Goal: Task Accomplishment & Management: Use online tool/utility

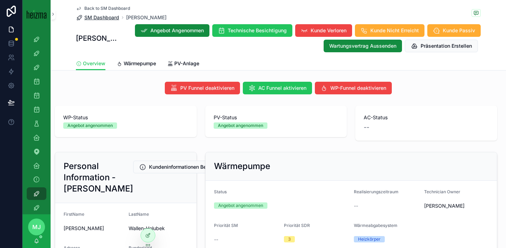
click at [106, 18] on span "SM Dashboard" at bounding box center [101, 17] width 35 height 7
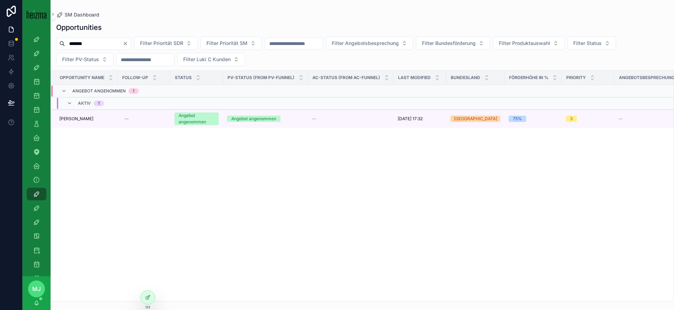
click at [100, 47] on input "*******" at bounding box center [94, 44] width 58 height 10
type input "****"
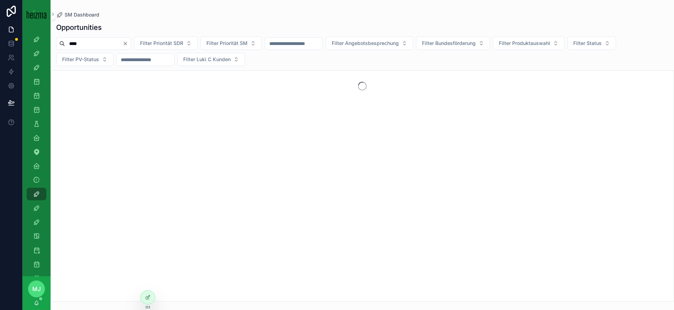
click at [56, 68] on div "Opportunities **** Filter Priorität SDR Filter Priorität SM Filter Angebotsbesp…" at bounding box center [363, 159] width 624 height 283
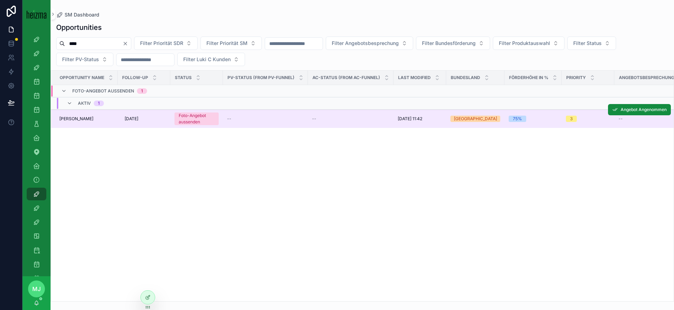
click at [72, 117] on span "[PERSON_NAME]" at bounding box center [76, 119] width 34 height 6
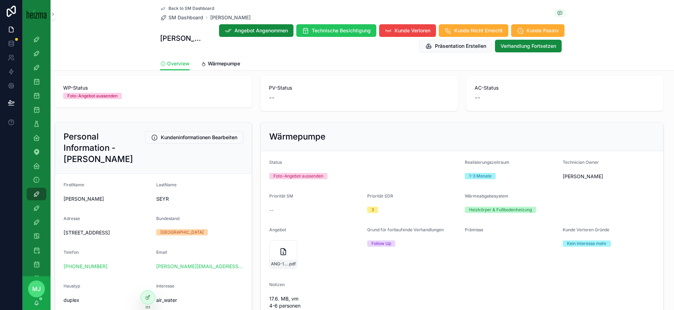
scroll to position [31, 0]
click at [177, 248] on link "[PERSON_NAME][EMAIL_ADDRESS][DOMAIN_NAME]" at bounding box center [199, 265] width 87 height 7
click at [225, 67] on span "Wärmepumpe" at bounding box center [224, 63] width 32 height 7
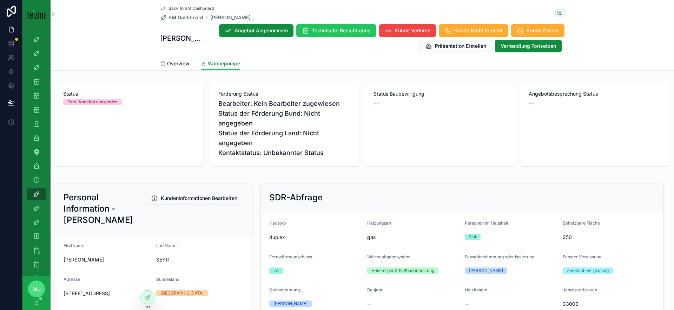
scroll to position [5, 0]
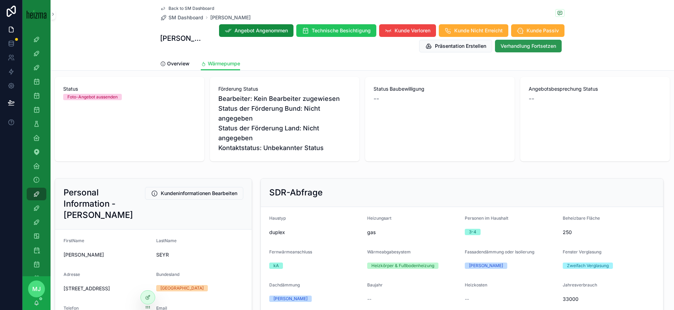
click at [505, 50] on button "Verhandlung Fortsetzen" at bounding box center [528, 46] width 67 height 13
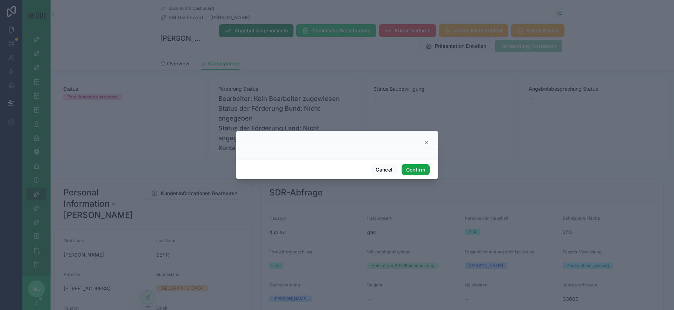
click at [415, 170] on button "Confirm" at bounding box center [416, 169] width 28 height 11
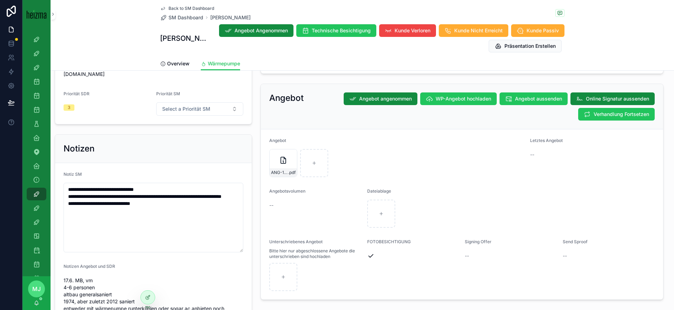
scroll to position [647, 0]
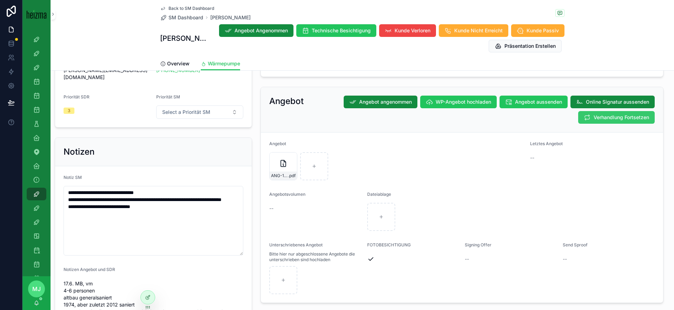
click at [505, 115] on button "Verhandlung Fortsetzen" at bounding box center [617, 117] width 77 height 13
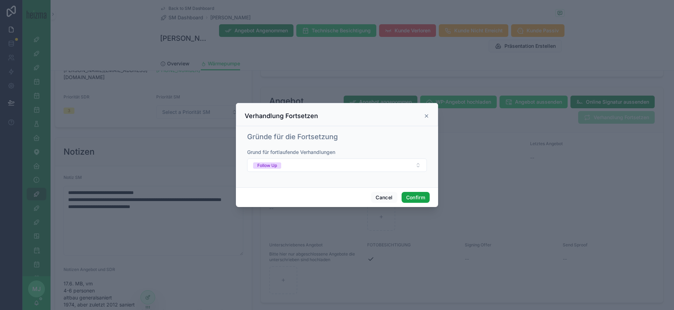
click at [414, 198] on button "Confirm" at bounding box center [416, 197] width 28 height 11
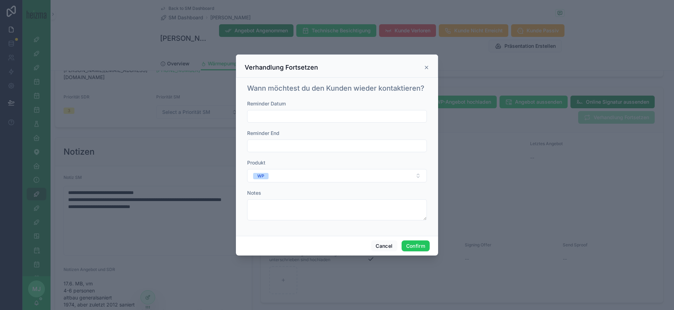
click at [320, 113] on input "text" at bounding box center [337, 116] width 179 height 10
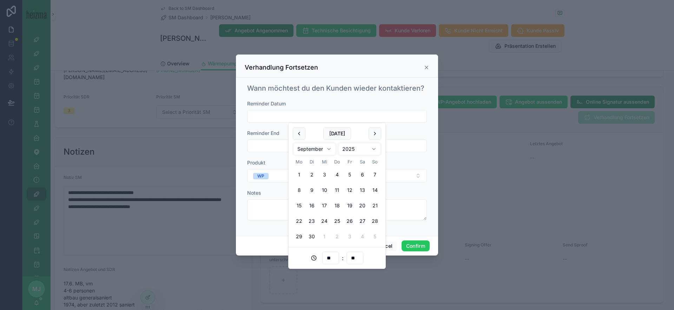
click at [353, 177] on button "5" at bounding box center [350, 174] width 13 height 13
type input "**********"
click at [417, 244] on button "Confirm" at bounding box center [416, 245] width 28 height 11
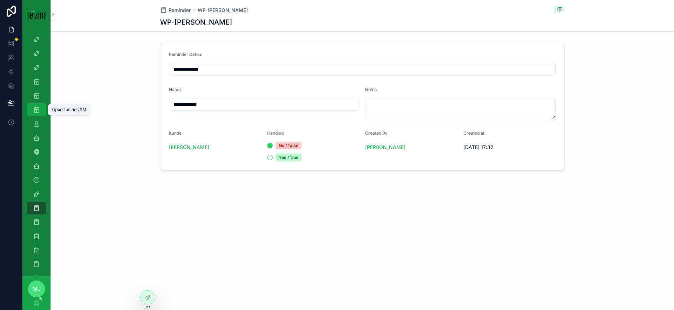
click at [38, 113] on div "Opportunities SM" at bounding box center [36, 109] width 11 height 11
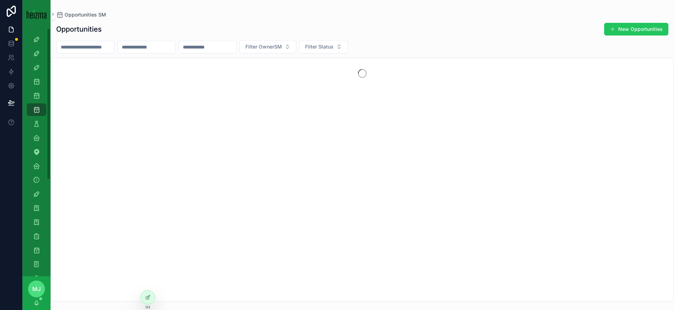
click at [173, 43] on input "scrollable content" at bounding box center [147, 47] width 58 height 10
type input "*******"
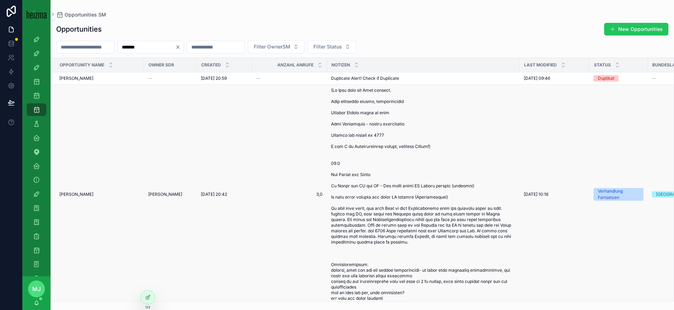
click at [74, 197] on span "[PERSON_NAME]" at bounding box center [76, 194] width 34 height 6
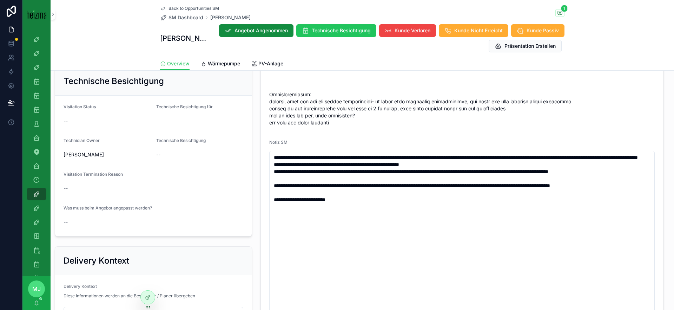
scroll to position [436, 0]
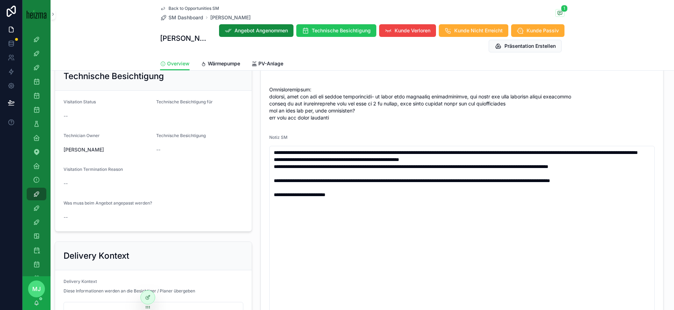
click at [262, 203] on form "**********" at bounding box center [462, 58] width 403 height 626
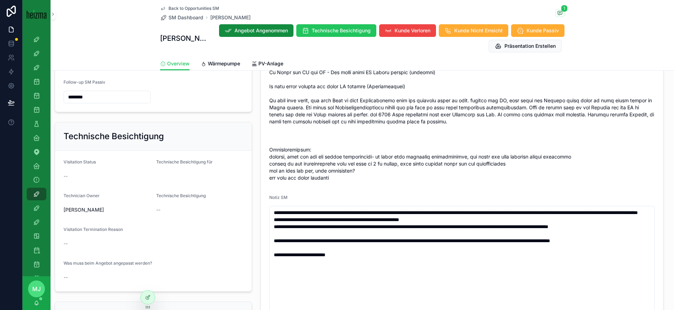
scroll to position [376, 0]
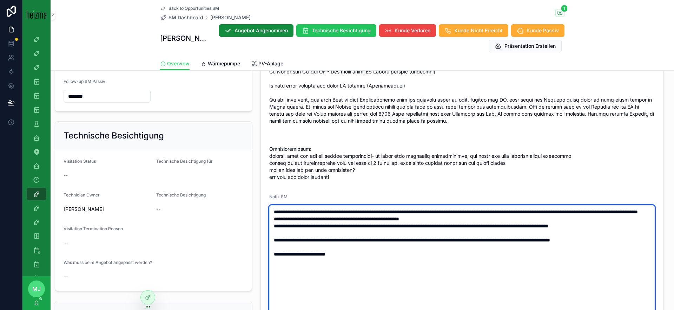
drag, startPoint x: 275, startPoint y: 227, endPoint x: 303, endPoint y: 276, distance: 57.0
click at [303, 248] on textarea "**********" at bounding box center [462, 313] width 386 height 217
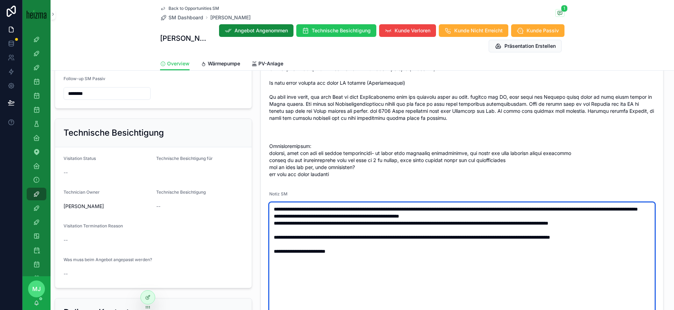
click at [303, 248] on textarea "**********" at bounding box center [462, 310] width 386 height 217
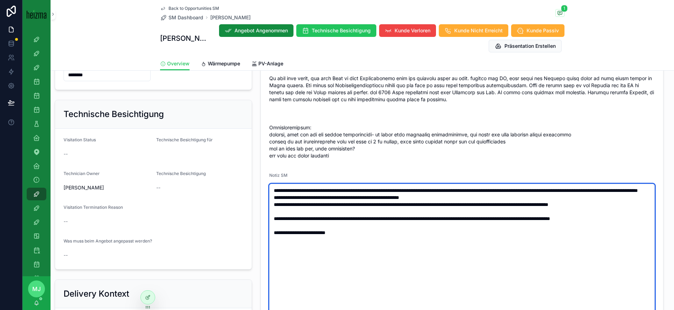
scroll to position [398, 0]
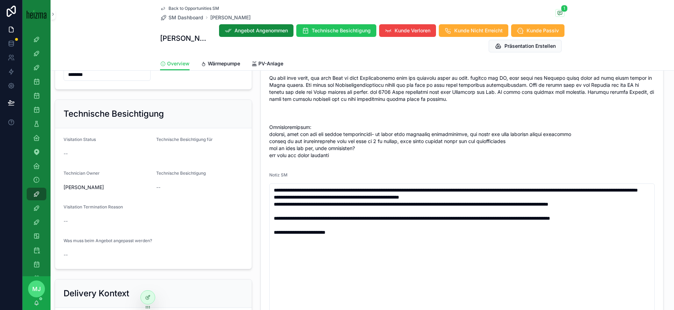
click at [255, 178] on div "Technische Besichtigung Visitation Status -- Technische Besichtigung für Techni…" at bounding box center [154, 184] width 206 height 175
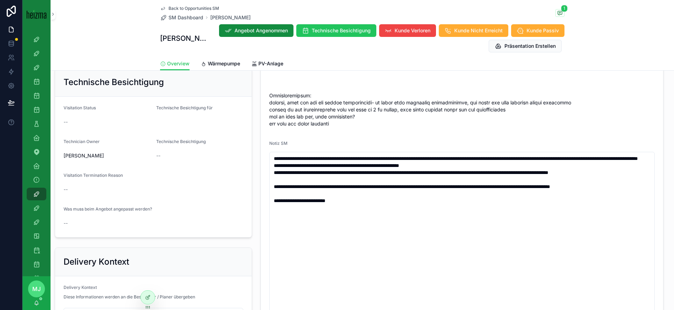
scroll to position [449, 0]
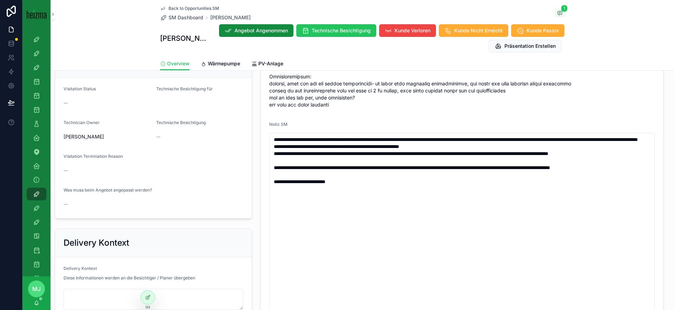
click at [256, 159] on div "Technische Besichtigung Visitation Status -- Technische Besichtigung für Techni…" at bounding box center [154, 133] width 206 height 175
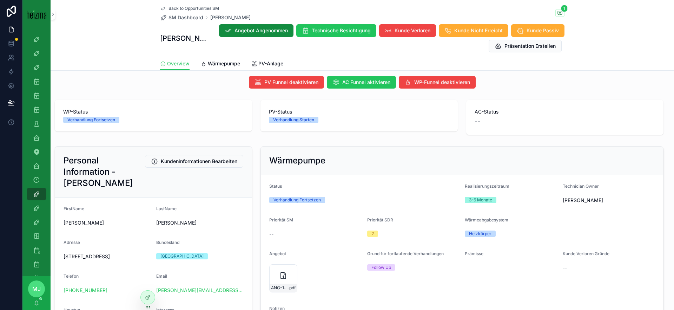
scroll to position [0, 0]
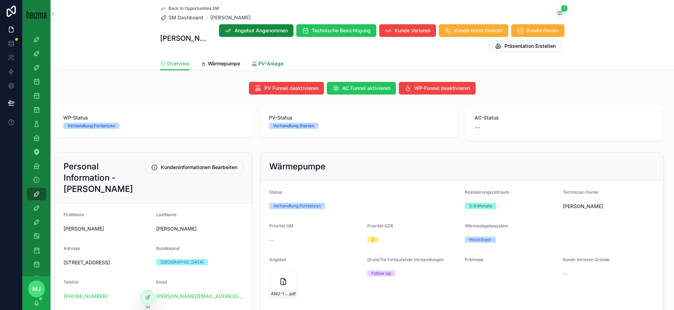
click at [257, 54] on div "Back to Opportunities SM SM Dashboard [PERSON_NAME] 1 [PERSON_NAME] Angebot Ang…" at bounding box center [362, 28] width 405 height 57
click at [260, 64] on span "PV-Anlage" at bounding box center [271, 63] width 25 height 7
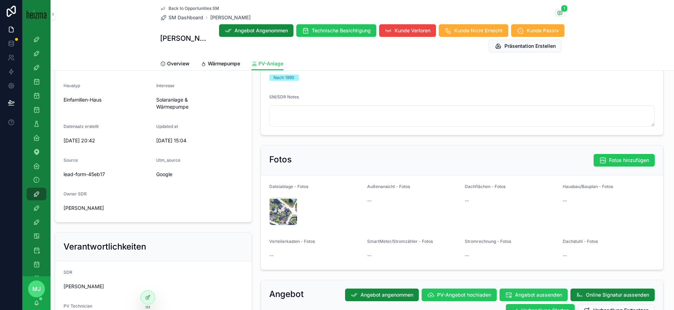
scroll to position [276, 0]
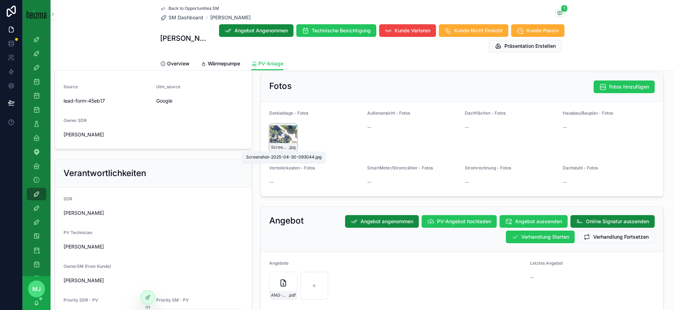
click at [276, 145] on span "Screenshot-2025-04-30-093044" at bounding box center [280, 147] width 18 height 6
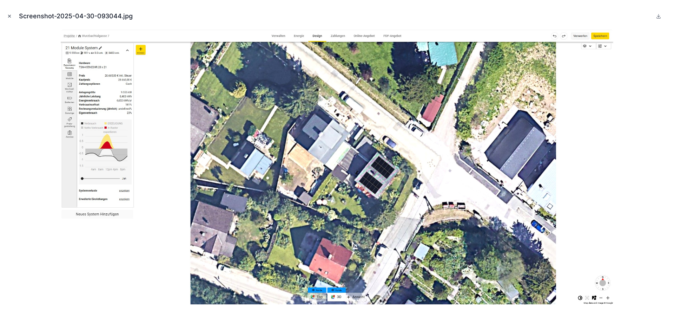
click at [8, 14] on icon "Close modal" at bounding box center [9, 16] width 5 height 5
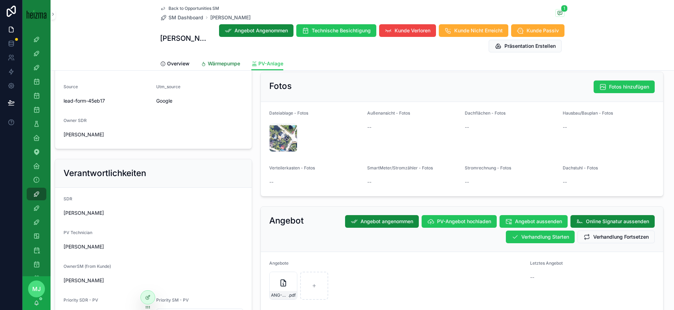
click at [218, 64] on span "Wärmepumpe" at bounding box center [224, 63] width 32 height 7
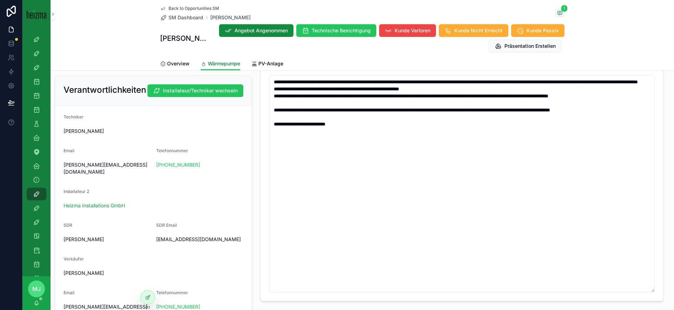
scroll to position [371, 0]
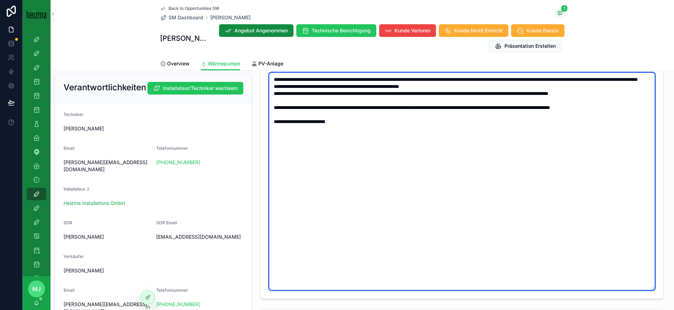
click at [349, 146] on textarea "**********" at bounding box center [462, 181] width 386 height 217
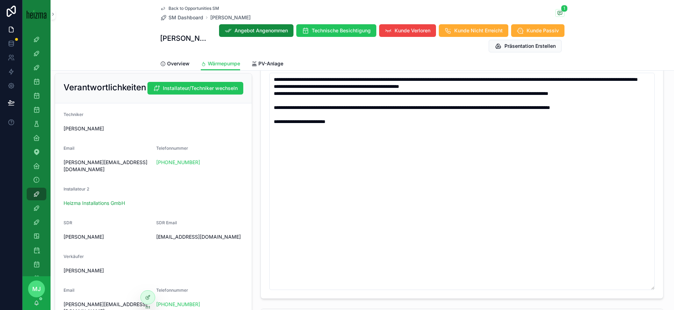
click at [261, 105] on div "SDR-Abfrage Haustyp Einfamilien-Haus Heizungsart Gas Personen im Haushalt 3-4 B…" at bounding box center [462, 31] width 403 height 536
click at [260, 109] on div "SDR-Abfrage Haustyp Einfamilien-Haus Heizungsart Gas Personen im Haushalt 3-4 B…" at bounding box center [462, 30] width 412 height 541
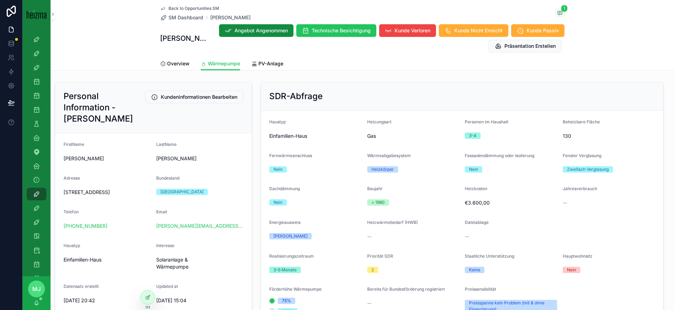
scroll to position [57, 0]
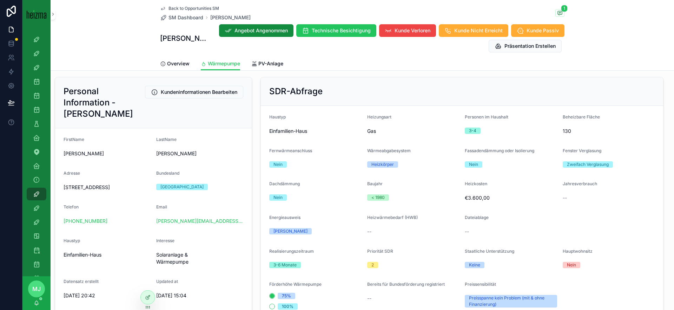
click at [378, 116] on span "Heizungsart" at bounding box center [379, 116] width 24 height 5
click at [395, 152] on span "Wärmeabgabesystem" at bounding box center [389, 150] width 44 height 5
click at [485, 150] on span "Fassadendämmung oder Isolierung" at bounding box center [500, 150] width 70 height 5
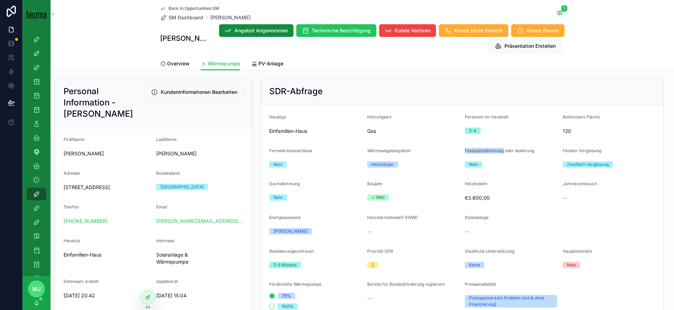
click at [485, 150] on span "Fassadendämmung oder Isolierung" at bounding box center [500, 150] width 70 height 5
click at [505, 150] on span "Fassadendämmung oder Isolierung" at bounding box center [500, 150] width 70 height 5
drag, startPoint x: 464, startPoint y: 151, endPoint x: 538, endPoint y: 150, distance: 74.1
click at [505, 150] on div "Fassadendämmung oder Isolierung" at bounding box center [511, 152] width 92 height 8
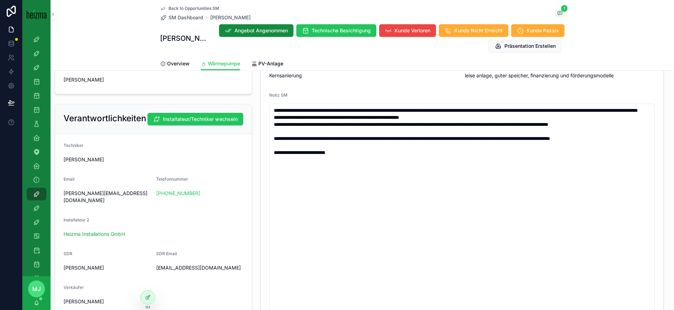
scroll to position [339, 0]
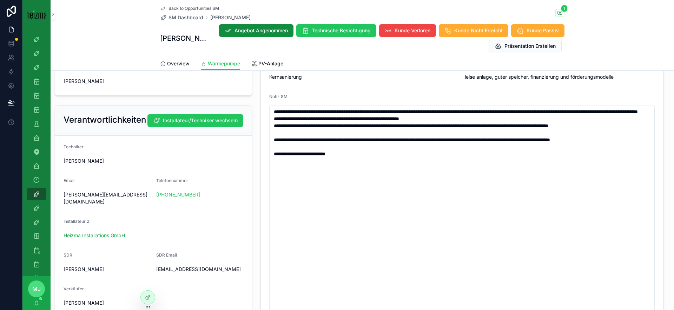
click at [259, 151] on div "SDR-Abfrage Haustyp Einfamilien-Haus Heizungsart Gas Personen im Haushalt 3-4 B…" at bounding box center [462, 62] width 412 height 541
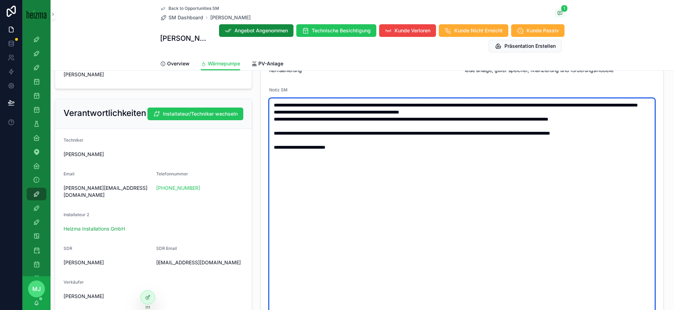
click at [411, 186] on textarea "**********" at bounding box center [462, 206] width 386 height 217
type textarea "**********"
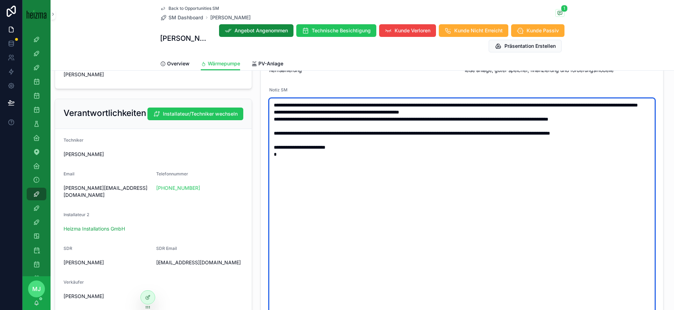
type textarea "**********"
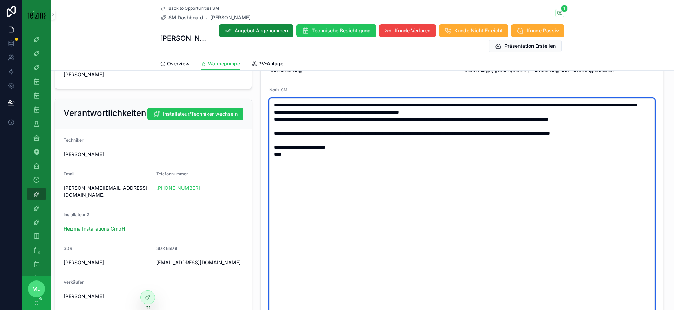
type textarea "**********"
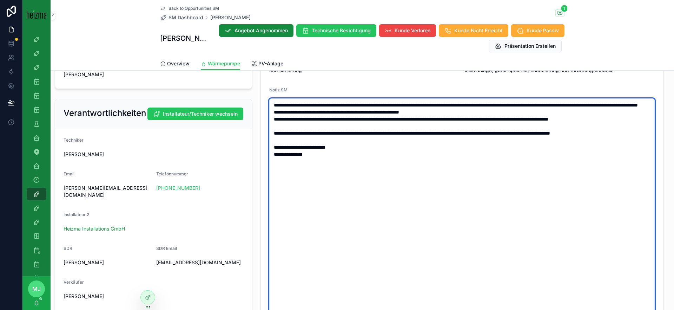
type textarea "**********"
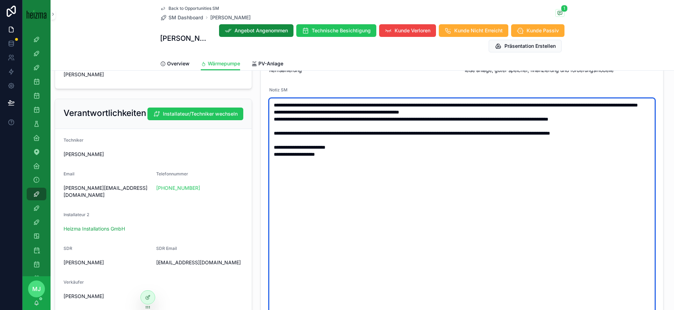
type textarea "**********"
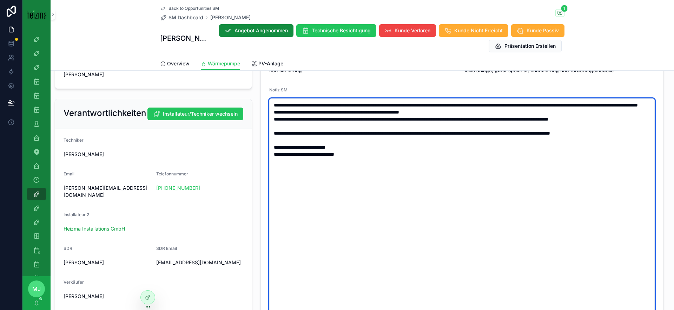
type textarea "**********"
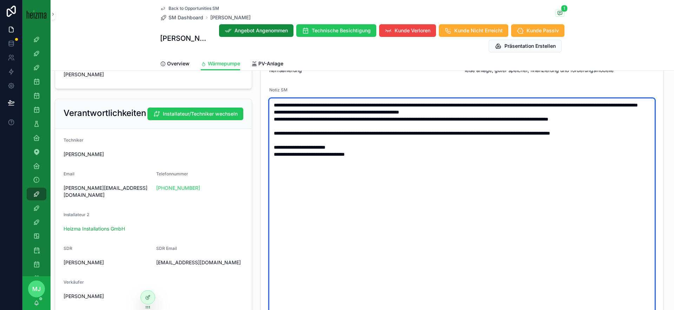
type textarea "**********"
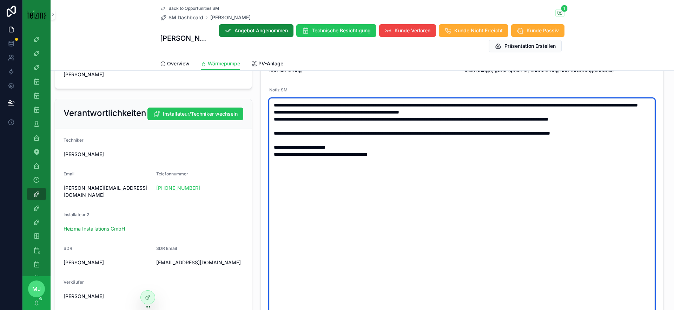
type textarea "**********"
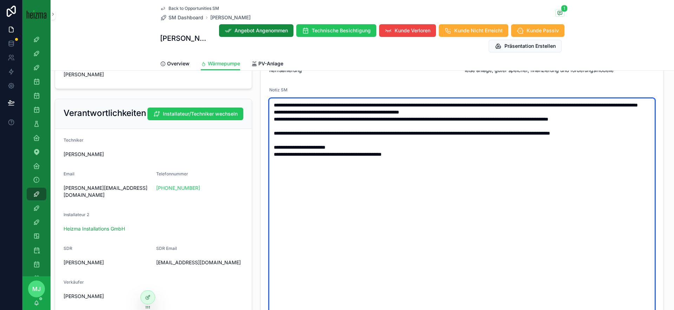
type textarea "**********"
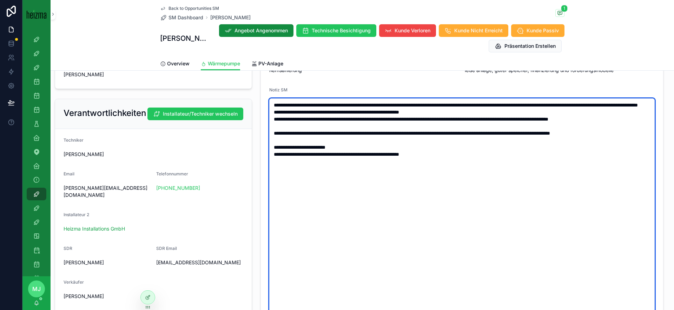
type textarea "**********"
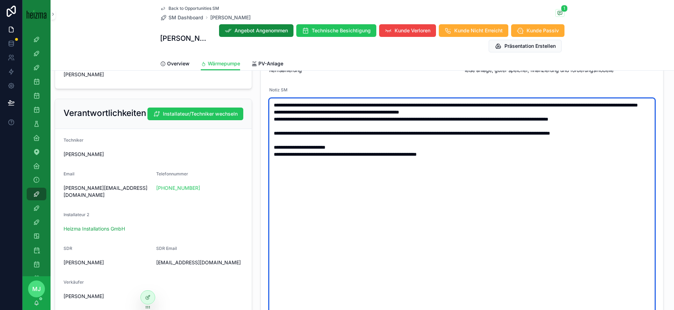
type textarea "**********"
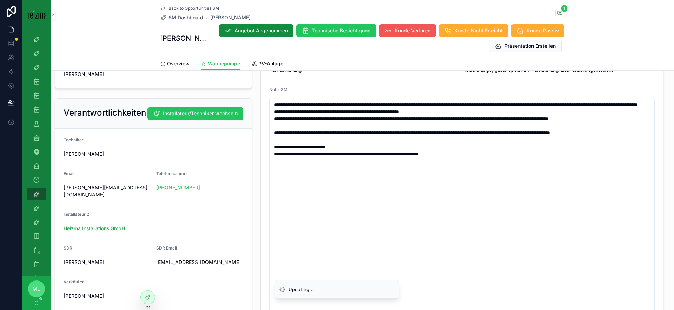
click at [415, 31] on span "Kunde Verloren" at bounding box center [413, 30] width 36 height 7
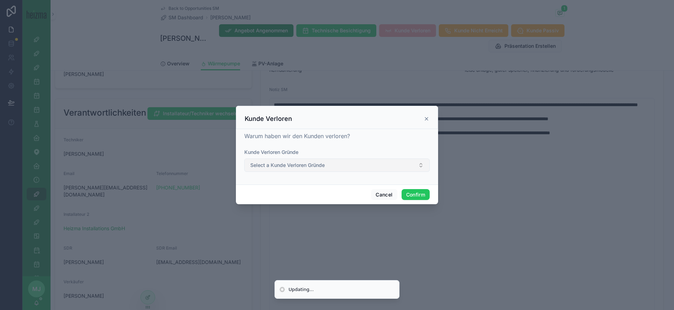
drag, startPoint x: 385, startPoint y: 150, endPoint x: 368, endPoint y: 170, distance: 25.6
click at [385, 151] on div "Kunde Verloren Gründe" at bounding box center [336, 152] width 185 height 7
click at [368, 170] on button "Select a Kunde Verloren Gründe" at bounding box center [336, 164] width 185 height 13
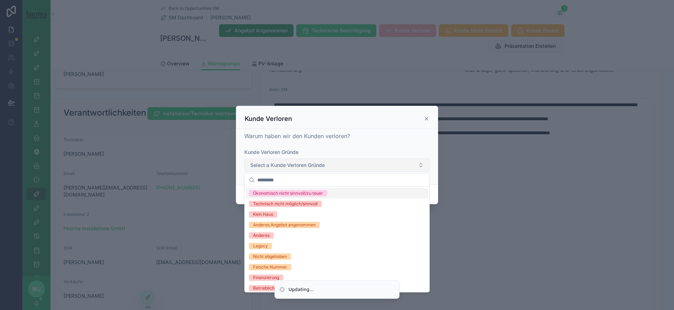
scroll to position [77, 0]
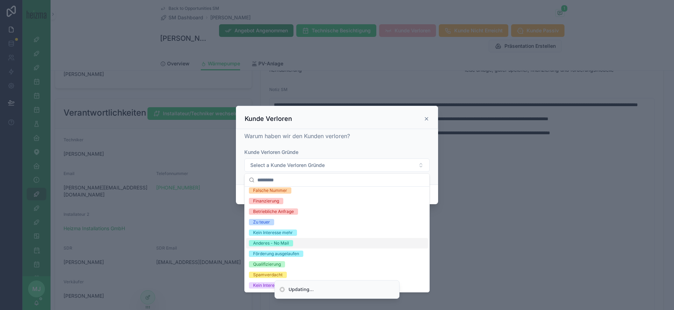
click at [334, 242] on div "Anderes - No Mail" at bounding box center [337, 243] width 182 height 11
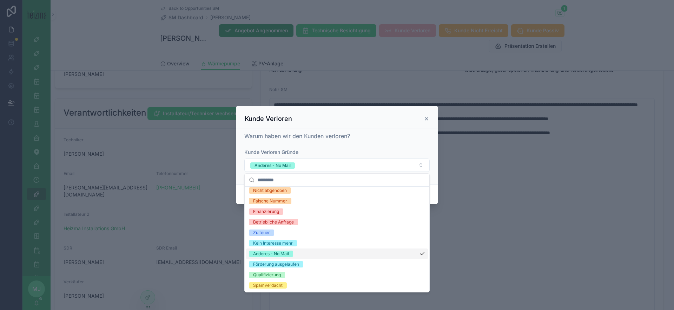
scroll to position [87, 0]
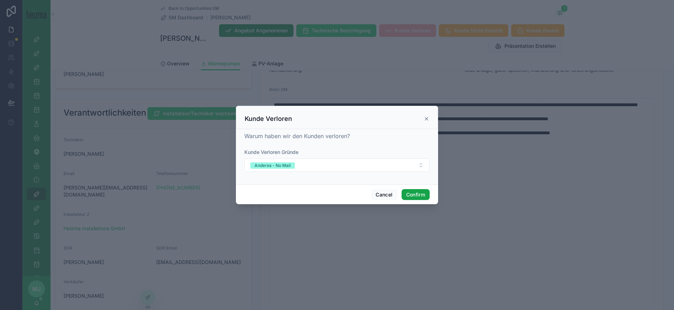
click at [414, 196] on button "Confirm" at bounding box center [416, 194] width 28 height 11
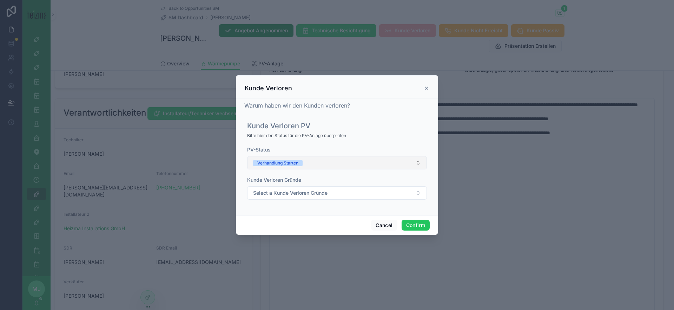
click at [325, 166] on button "Verhandlung Starten" at bounding box center [337, 162] width 180 height 13
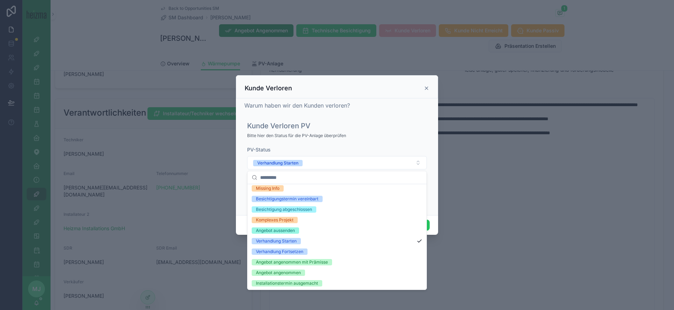
scroll to position [55, 0]
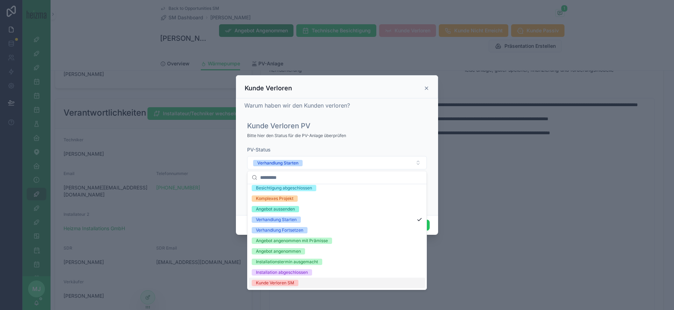
click at [358, 248] on div "Kunde Verloren SM" at bounding box center [337, 282] width 176 height 11
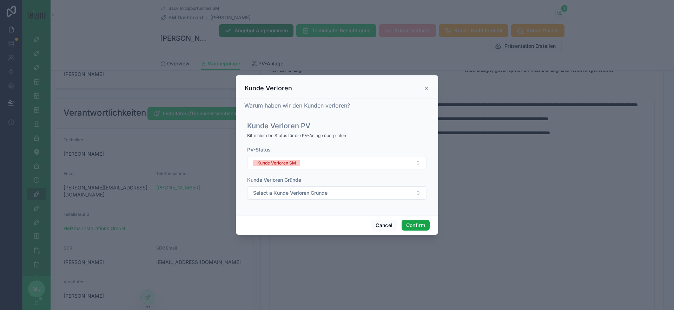
drag, startPoint x: 418, startPoint y: 226, endPoint x: 489, endPoint y: 192, distance: 78.2
click at [418, 226] on button "Confirm" at bounding box center [416, 225] width 28 height 11
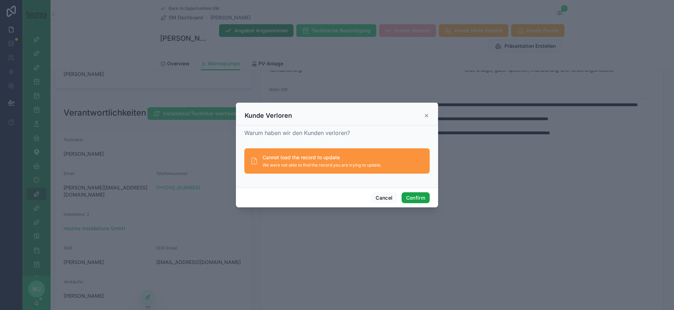
drag, startPoint x: 410, startPoint y: 194, endPoint x: 223, endPoint y: 65, distance: 227.1
click at [401, 190] on div "Cancel Confirm" at bounding box center [337, 198] width 202 height 20
drag, startPoint x: 184, startPoint y: 18, endPoint x: 192, endPoint y: 19, distance: 7.5
click at [184, 18] on div at bounding box center [337, 155] width 674 height 310
click at [192, 19] on div at bounding box center [337, 155] width 674 height 310
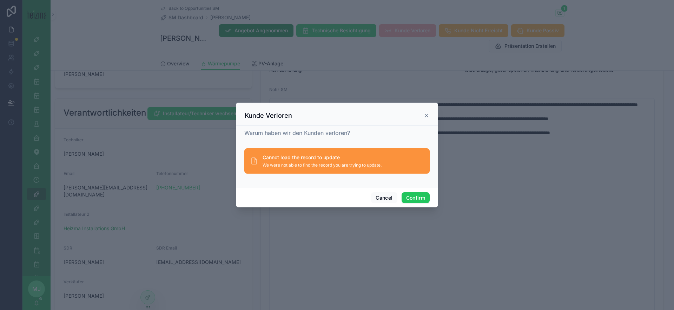
click at [427, 116] on icon at bounding box center [427, 116] width 6 height 6
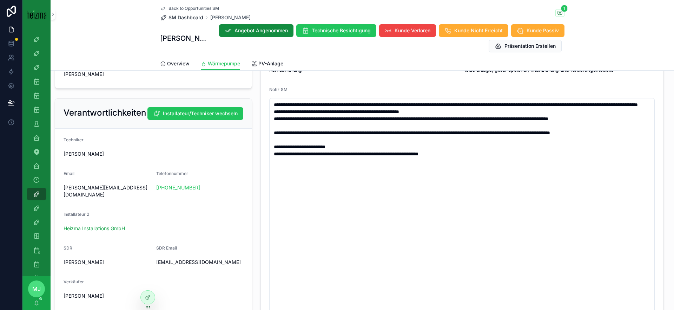
click at [192, 18] on span "SM Dashboard" at bounding box center [186, 17] width 35 height 7
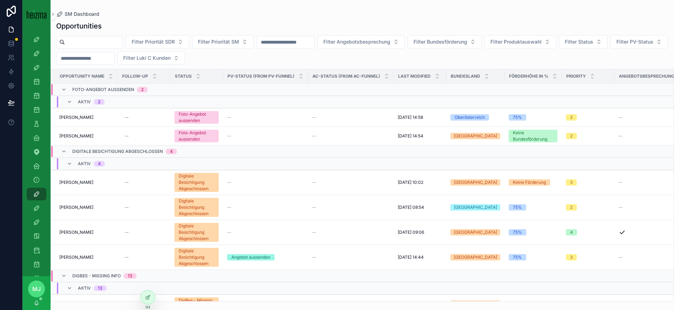
click at [78, 41] on input "scrollable content" at bounding box center [94, 42] width 58 height 10
type input "**********"
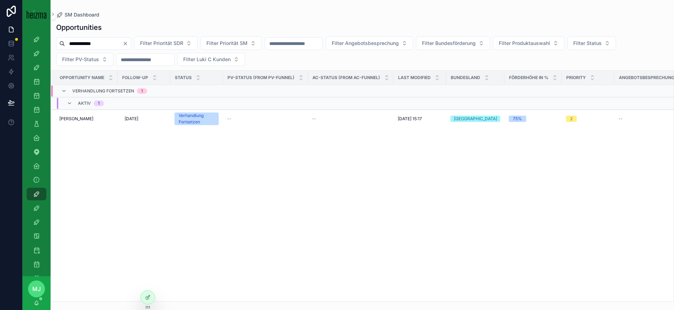
click at [74, 118] on span "[PERSON_NAME]" at bounding box center [76, 119] width 34 height 6
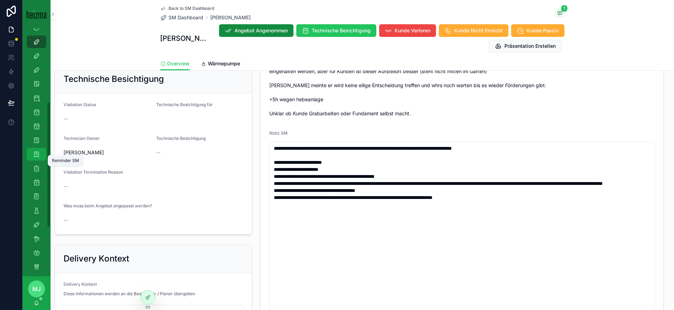
scroll to position [181, 0]
click at [52, 14] on icon "scrollable content" at bounding box center [53, 14] width 5 height 5
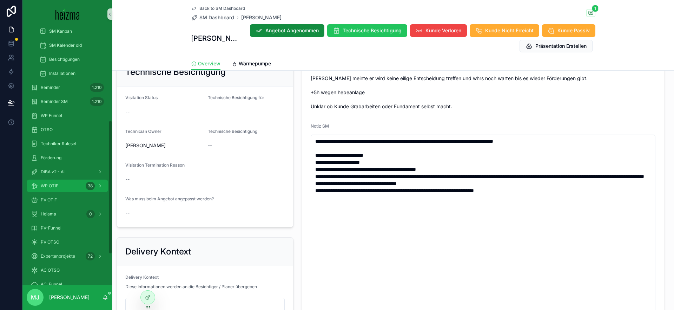
scroll to position [161, 0]
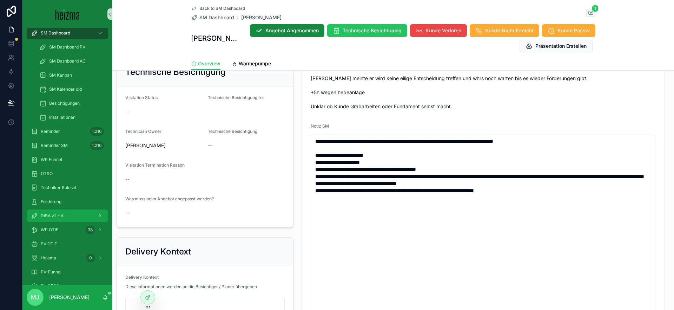
click at [60, 213] on span "DiBA v2 - All" at bounding box center [53, 216] width 25 height 6
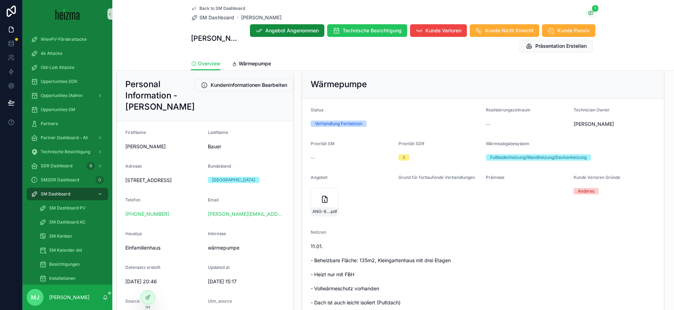
scroll to position [86, 0]
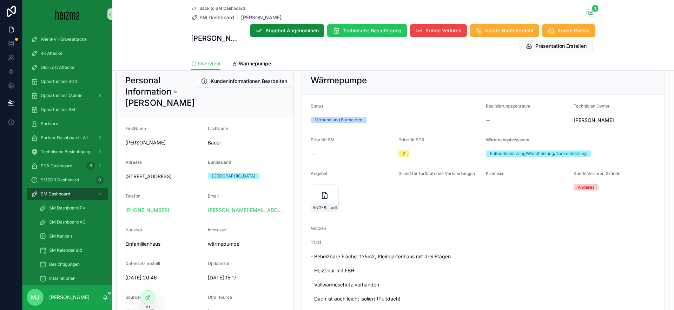
click at [140, 175] on span "[STREET_ADDRESS]" at bounding box center [163, 176] width 77 height 7
copy span "[STREET_ADDRESS]"
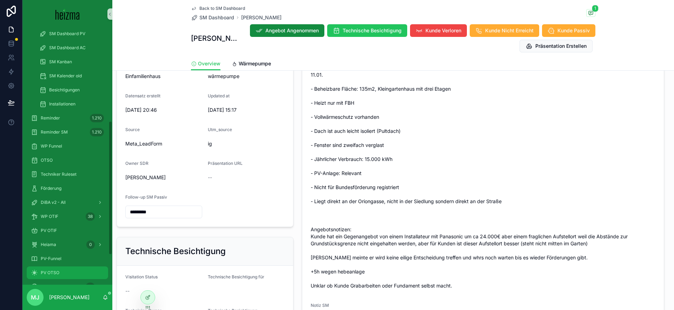
scroll to position [174, 0]
click at [54, 162] on div "OTSO" at bounding box center [67, 160] width 73 height 11
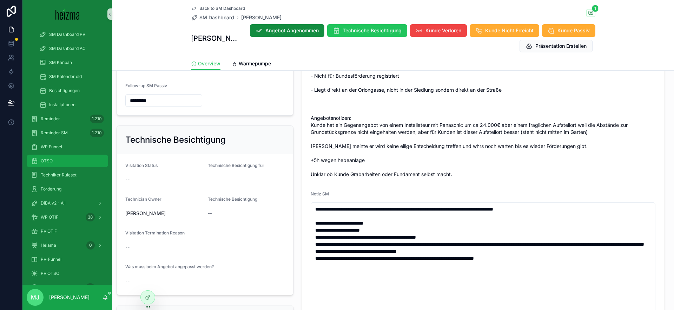
scroll to position [370, 0]
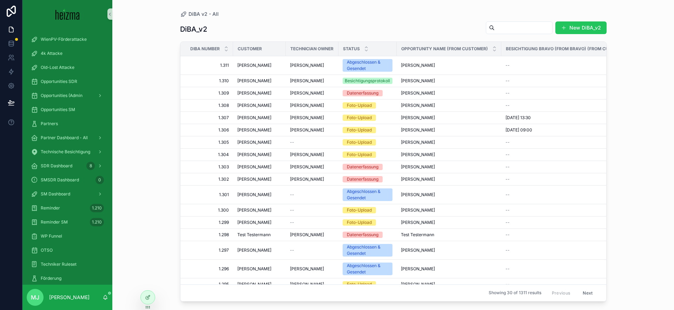
click at [524, 32] on input "scrollable content" at bounding box center [524, 28] width 58 height 10
type input "**********"
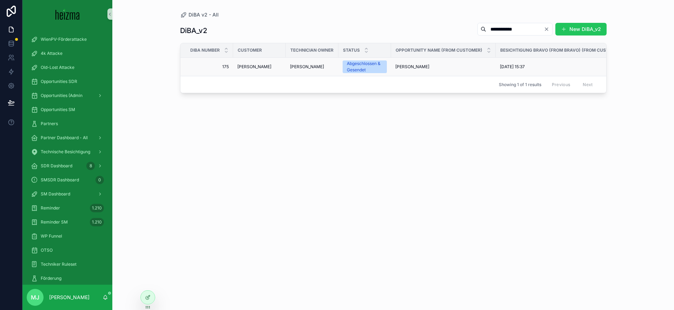
click at [242, 63] on td "[PERSON_NAME]" at bounding box center [259, 67] width 53 height 19
click at [250, 68] on span "[PERSON_NAME]" at bounding box center [254, 67] width 34 height 6
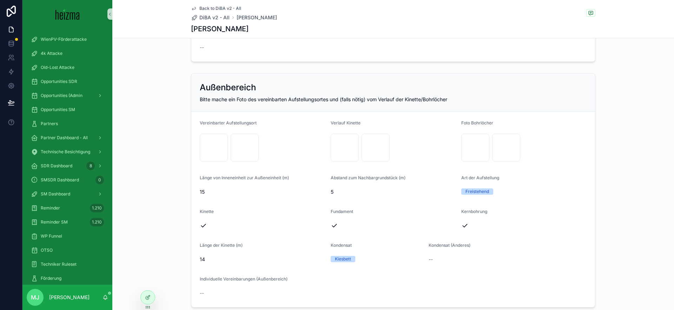
scroll to position [809, 0]
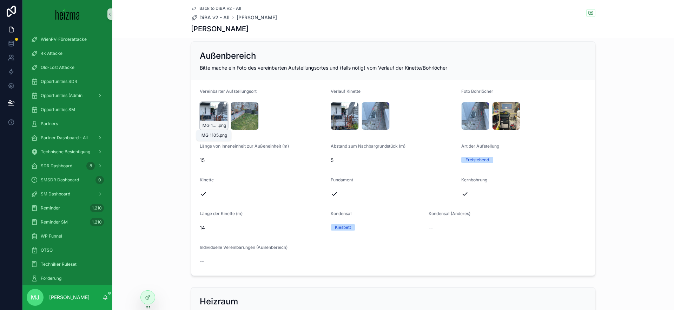
click at [221, 123] on span ".png" at bounding box center [222, 126] width 8 height 6
click at [346, 124] on span "IMG_1105" at bounding box center [341, 126] width 16 height 6
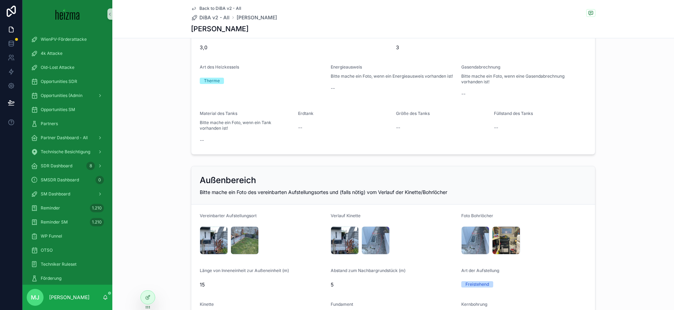
scroll to position [834, 0]
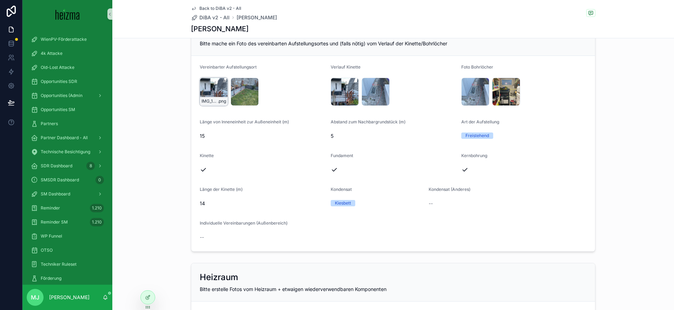
click at [208, 95] on div "IMG_1105 .png" at bounding box center [214, 92] width 28 height 28
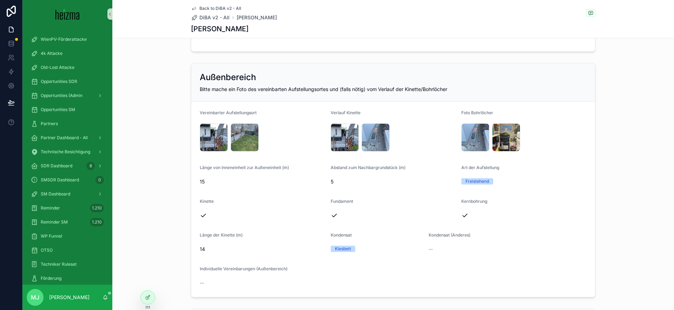
scroll to position [564, 0]
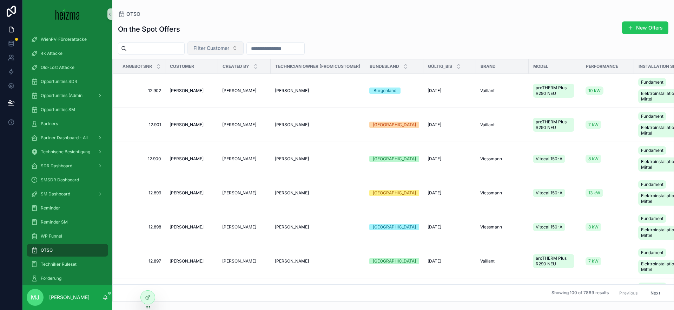
click at [221, 48] on span "Filter Customer" at bounding box center [212, 48] width 36 height 7
type input "**********"
click at [234, 77] on div "[PERSON_NAME]" at bounding box center [225, 76] width 84 height 11
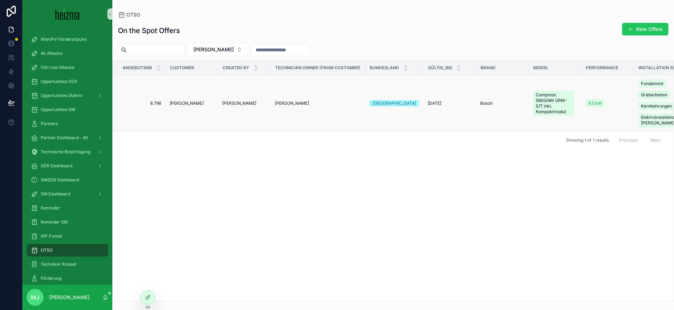
click at [184, 100] on span "[PERSON_NAME]" at bounding box center [187, 103] width 34 height 6
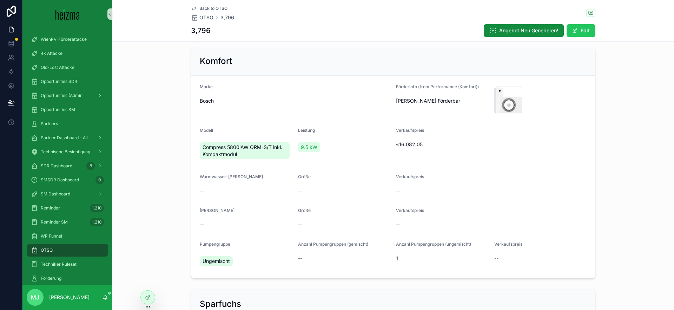
scroll to position [244, 0]
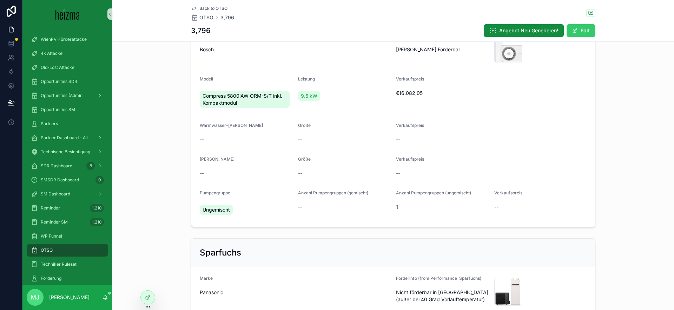
click at [576, 31] on span "scrollable content" at bounding box center [576, 31] width 6 height 6
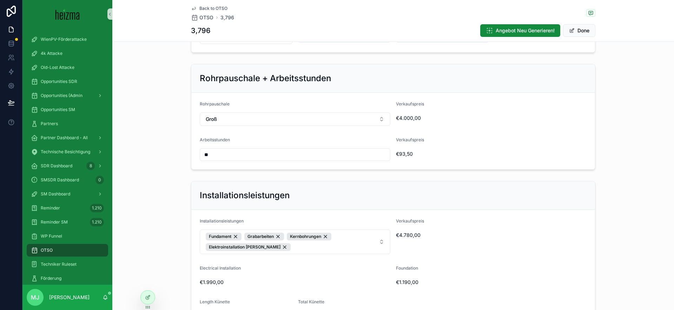
scroll to position [870, 0]
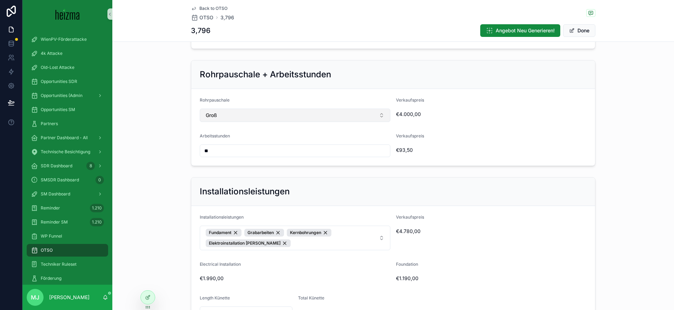
click at [342, 112] on button "Groß" at bounding box center [295, 115] width 191 height 13
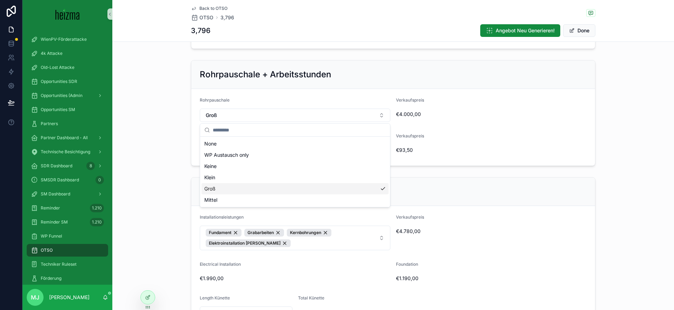
click at [436, 203] on div "Installationsleistungen" at bounding box center [393, 191] width 404 height 28
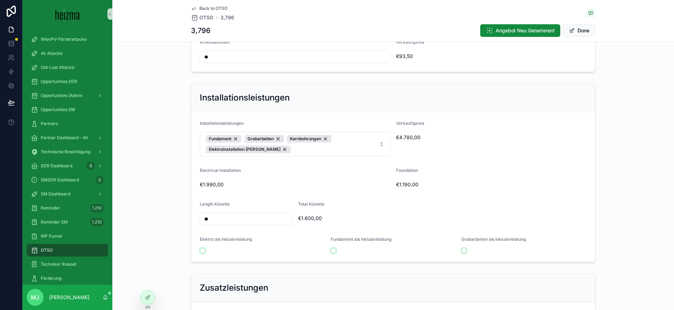
scroll to position [965, 0]
click at [207, 218] on input "**" at bounding box center [246, 218] width 92 height 10
type input "*"
click at [156, 176] on div "Installationsleistungen Installationsleistungen Fundament Grabarbeiten Kernbohr…" at bounding box center [393, 172] width 562 height 184
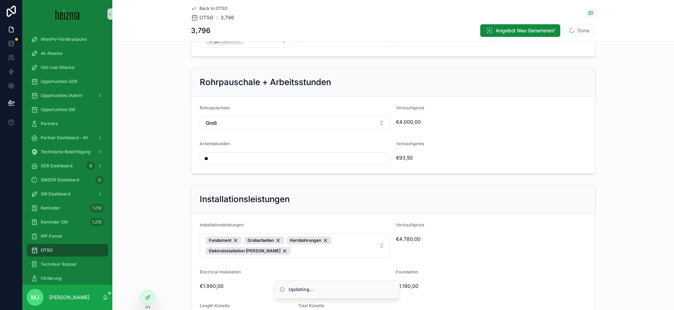
scroll to position [863, 0]
click at [240, 116] on button "Groß" at bounding box center [295, 122] width 191 height 13
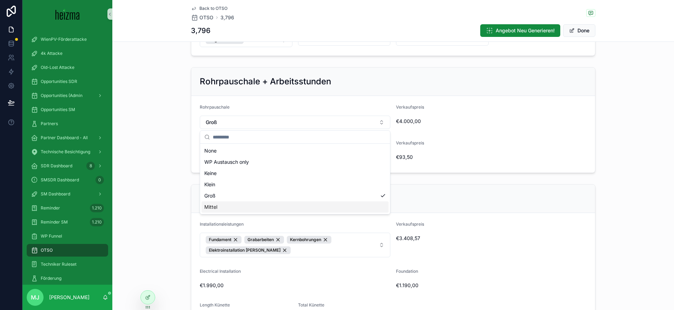
drag, startPoint x: 282, startPoint y: 204, endPoint x: 240, endPoint y: 186, distance: 45.6
click at [282, 205] on div "Mittel" at bounding box center [295, 206] width 187 height 11
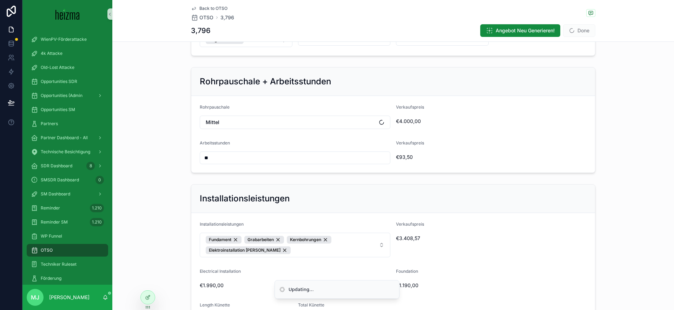
click at [153, 151] on div "Rohrpauschale + Arbeitsstunden Rohrpauschale Mittel Verkaufspreis €4.000,00 Arb…" at bounding box center [393, 119] width 562 height 111
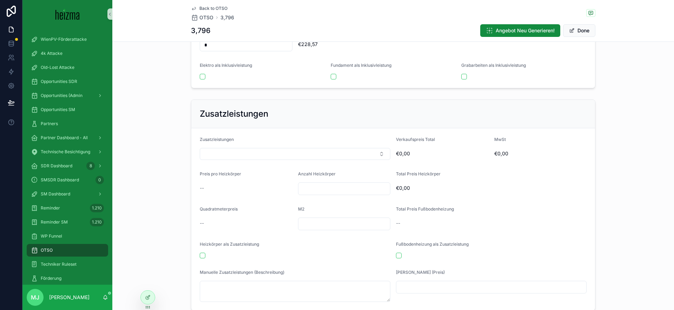
scroll to position [731, 0]
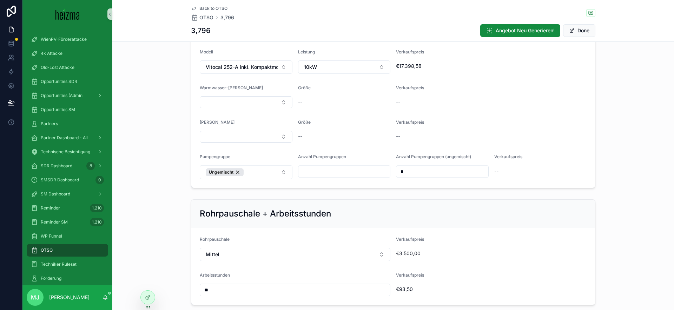
click at [584, 28] on button "Done" at bounding box center [579, 30] width 32 height 13
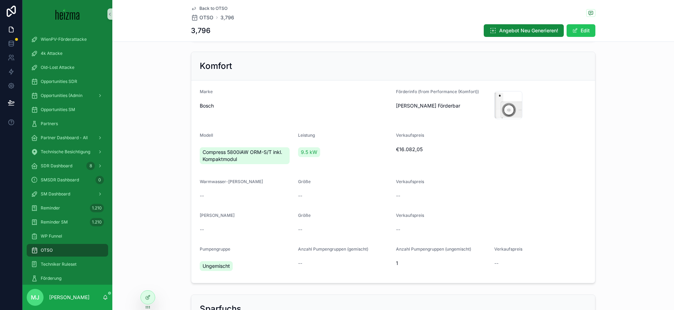
scroll to position [0, 0]
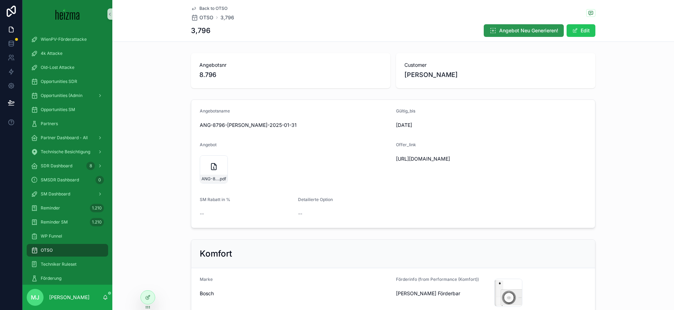
click at [508, 29] on span "Angebot Neu Generieren!" at bounding box center [528, 30] width 59 height 7
click at [493, 124] on form "Angebotsname ANG-8796-Bauer-2025-01-31 Gültig_bis 13/09/2025 Angebot ANG-8796-B…" at bounding box center [393, 164] width 404 height 128
click at [396, 125] on form "Angebotsname ANG-8796-Bauer-2025-01-31 Gültig_bis 13/09/2025 Angebot ANG-8796-B…" at bounding box center [393, 164] width 404 height 128
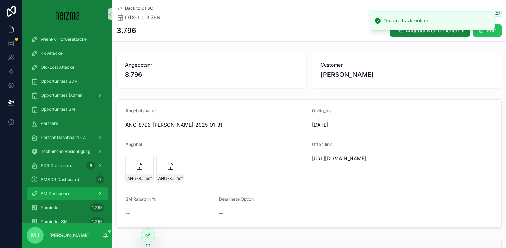
click at [67, 190] on div "SM Dashboard" at bounding box center [67, 193] width 73 height 11
